Goal: Information Seeking & Learning: Find specific page/section

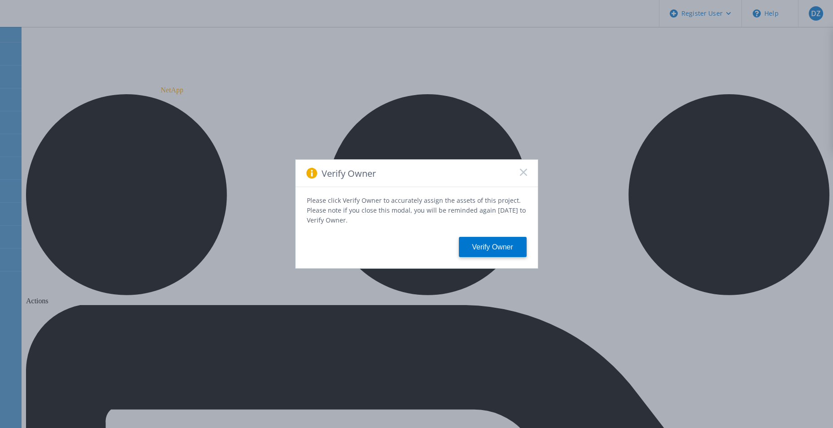
drag, startPoint x: 524, startPoint y: 174, endPoint x: 524, endPoint y: 157, distance: 16.2
click at [524, 174] on rect at bounding box center [524, 172] width 8 height 8
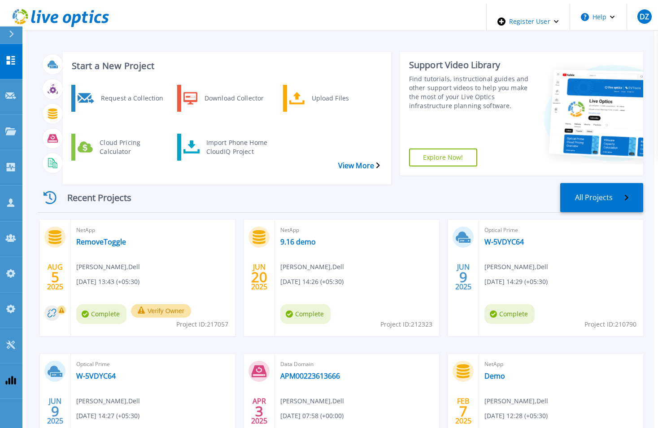
click at [76, 225] on span "NetApp" at bounding box center [152, 230] width 153 height 10
click at [496, 371] on link "Demo" at bounding box center [495, 375] width 21 height 9
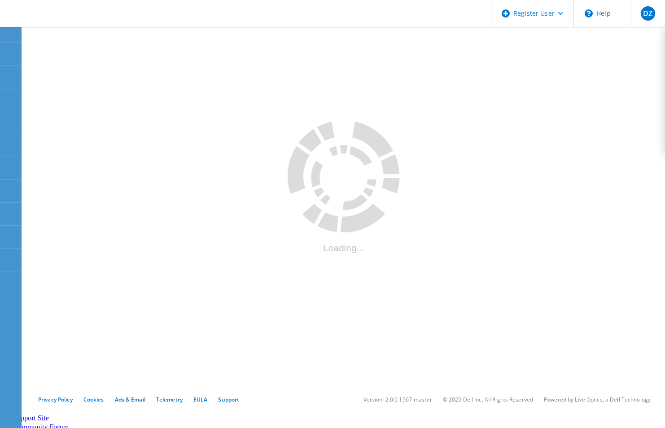
click at [14, 31] on icon at bounding box center [11, 35] width 7 height 8
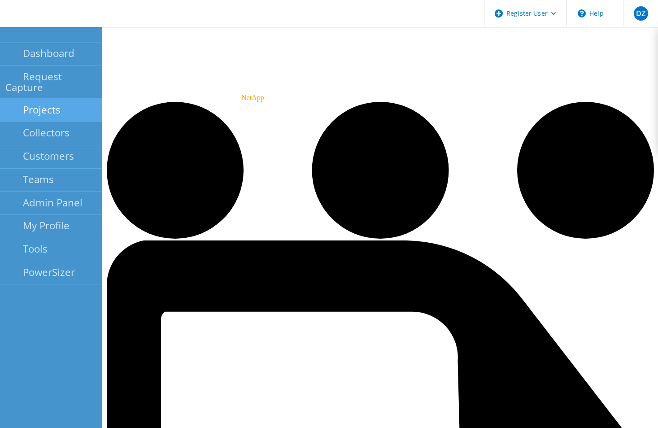
click at [60, 99] on link "Projects" at bounding box center [51, 110] width 102 height 23
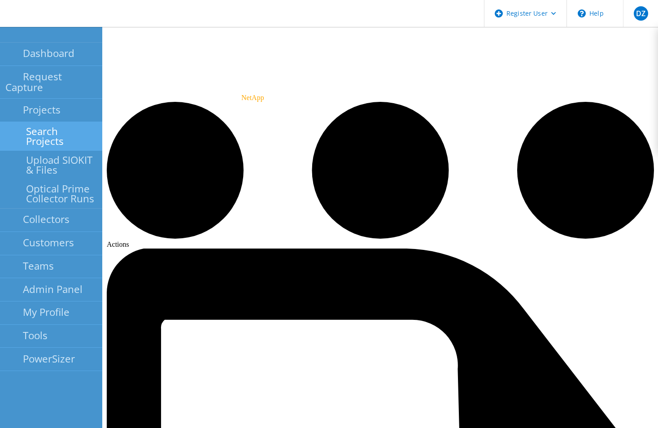
click at [71, 122] on link "Search Projects" at bounding box center [51, 136] width 102 height 29
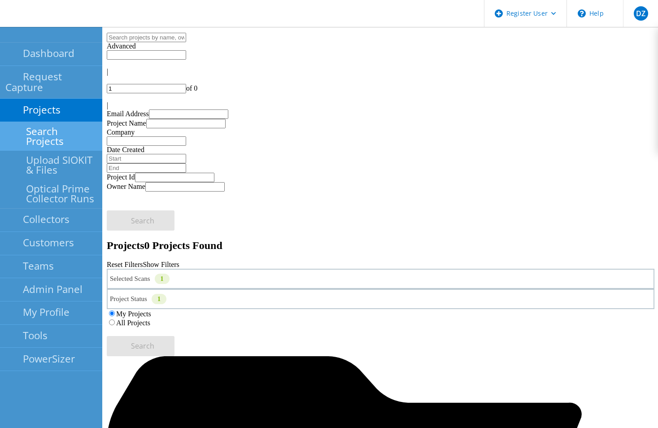
click at [242, 269] on div "Selected Scans 1" at bounding box center [381, 279] width 548 height 20
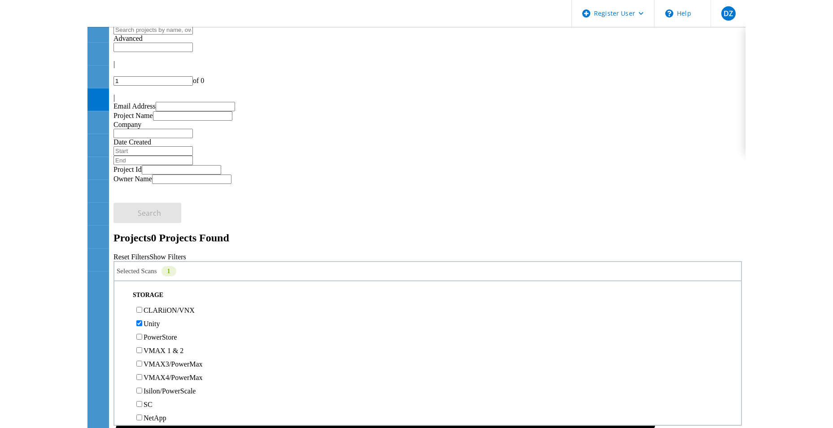
scroll to position [135, 0]
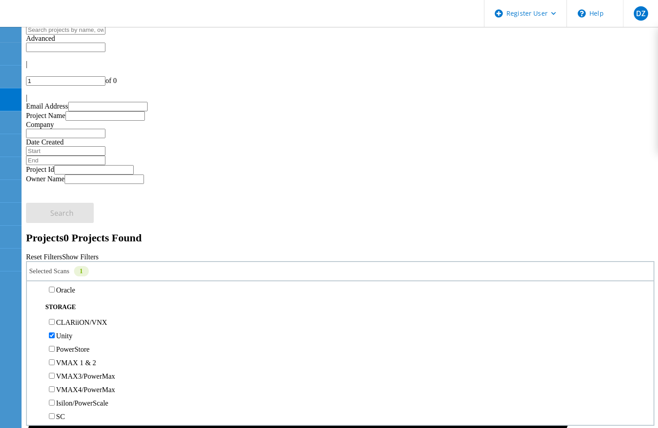
click at [70, 311] on label "All Projects" at bounding box center [52, 315] width 34 height 8
click at [34, 312] on input "All Projects" at bounding box center [31, 315] width 6 height 6
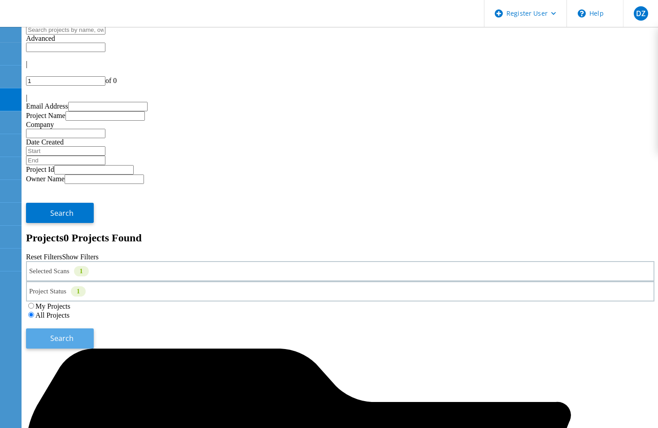
click at [74, 333] on span "Search" at bounding box center [61, 338] width 23 height 10
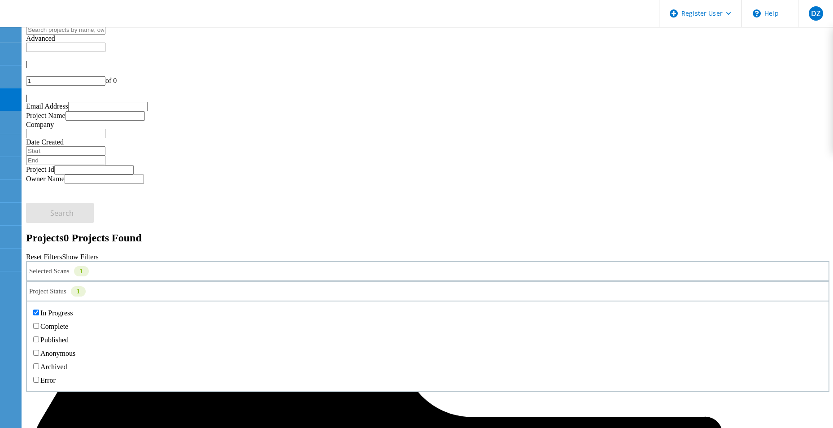
click at [453, 281] on div "Project Status 1" at bounding box center [428, 291] width 804 height 20
click at [73, 309] on label "In Progress" at bounding box center [56, 313] width 32 height 8
click at [39, 310] on input "In Progress" at bounding box center [36, 313] width 6 height 6
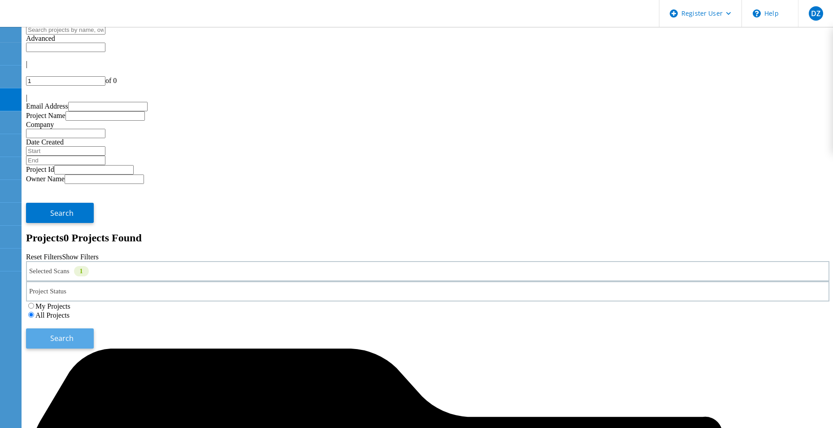
click at [74, 333] on span "Search" at bounding box center [61, 338] width 23 height 10
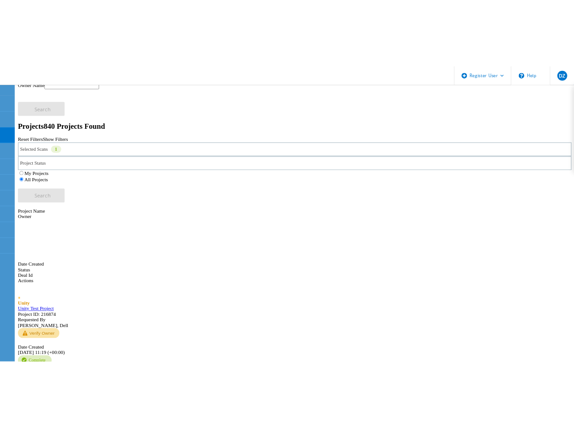
scroll to position [0, 0]
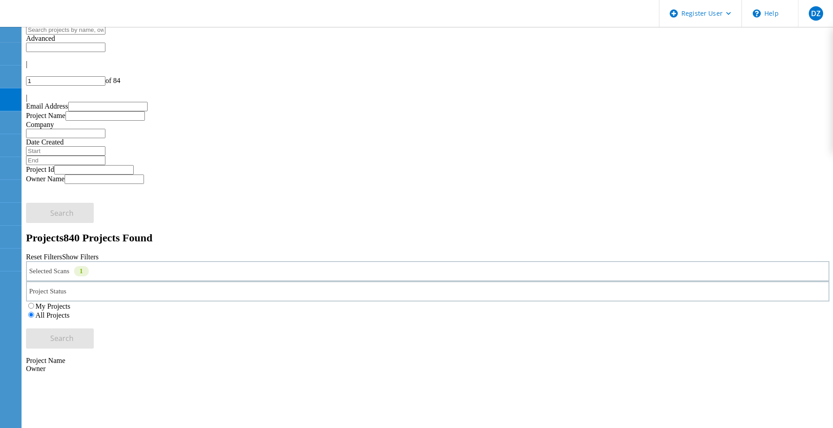
click at [664, 94] on div "|" at bounding box center [428, 98] width 804 height 8
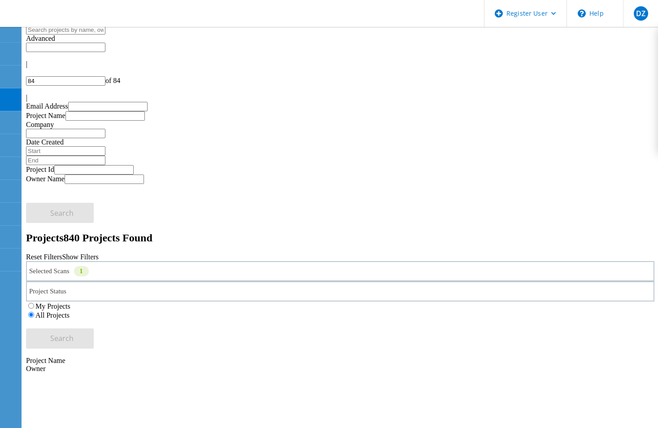
click at [544, 68] on div at bounding box center [340, 72] width 629 height 8
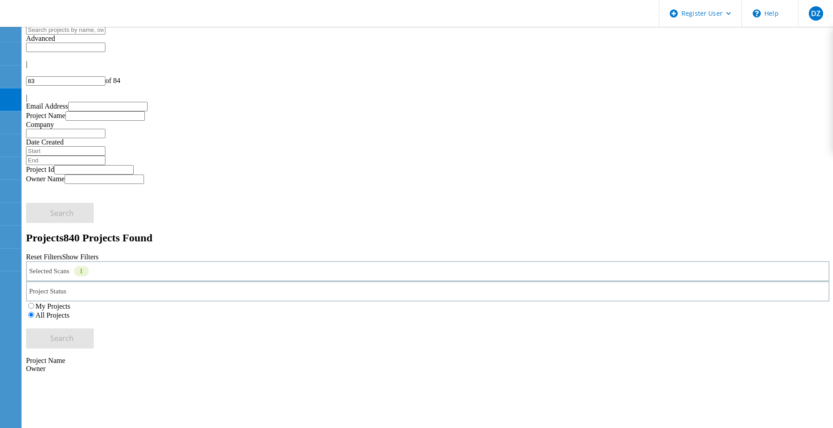
click at [664, 68] on div at bounding box center [428, 72] width 804 height 8
type input "82"
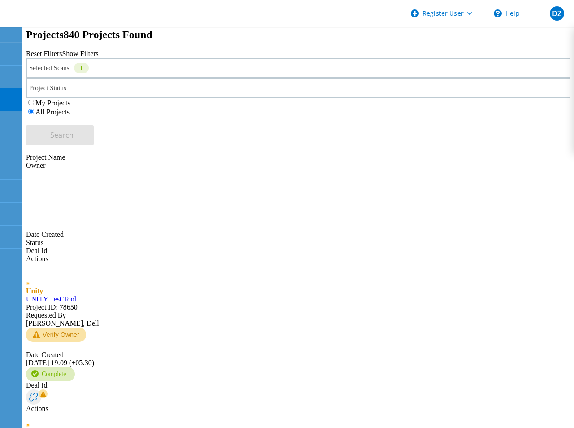
scroll to position [314, 0]
